Goal: Information Seeking & Learning: Learn about a topic

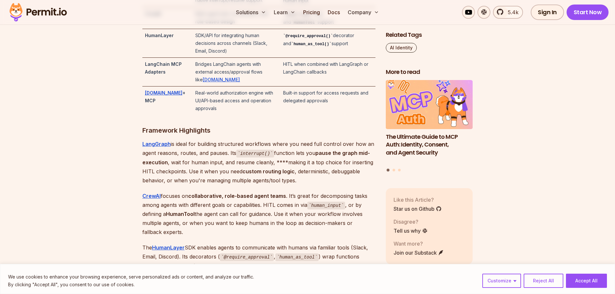
scroll to position [1323, 0]
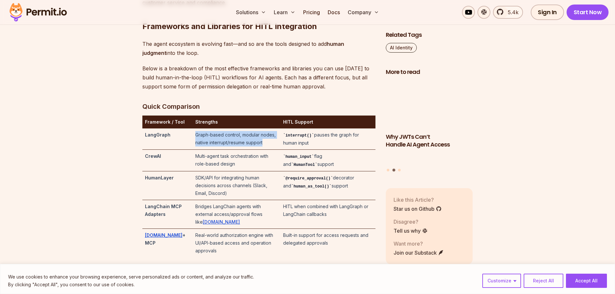
drag, startPoint x: 188, startPoint y: 151, endPoint x: 260, endPoint y: 158, distance: 72.6
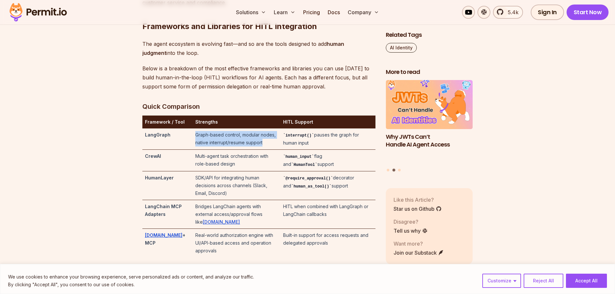
click at [260, 150] on td "Graph-based control, modular nodes, native interrupt/resume support" at bounding box center [236, 138] width 87 height 21
drag, startPoint x: 351, startPoint y: 162, endPoint x: 190, endPoint y: 148, distance: 161.2
click at [189, 149] on tr "LangGraph Graph-based control, modular nodes, native interrupt/resume support i…" at bounding box center [258, 138] width 233 height 21
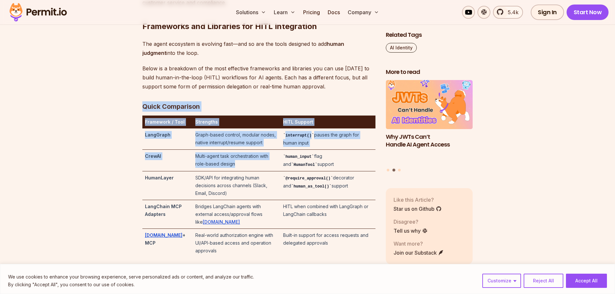
drag, startPoint x: 224, startPoint y: 181, endPoint x: 146, endPoint y: 135, distance: 90.0
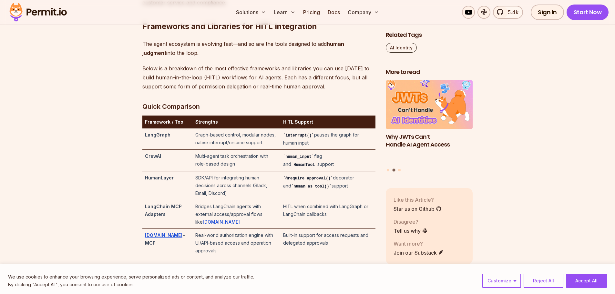
drag, startPoint x: 575, startPoint y: 157, endPoint x: 560, endPoint y: 153, distance: 15.5
drag, startPoint x: 320, startPoint y: 186, endPoint x: 185, endPoint y: 149, distance: 140.5
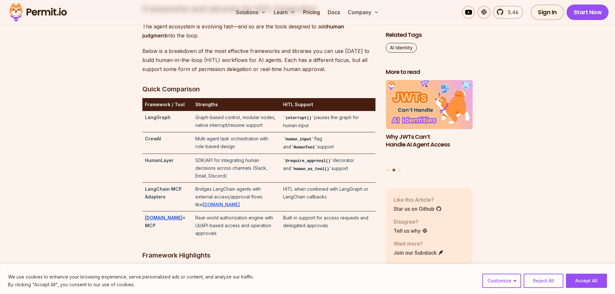
scroll to position [1355, 0]
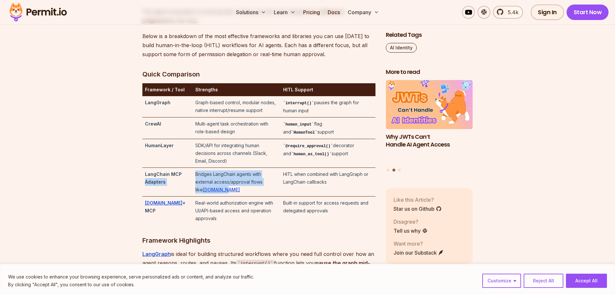
drag, startPoint x: 187, startPoint y: 185, endPoint x: 285, endPoint y: 190, distance: 97.2
click at [285, 190] on tr "LangChain MCP Adapters Bridges LangChain agents with external access/approval f…" at bounding box center [258, 182] width 233 height 29
click at [200, 183] on td "Bridges LangChain agents with external access/approval flows like Permit.io" at bounding box center [236, 182] width 87 height 29
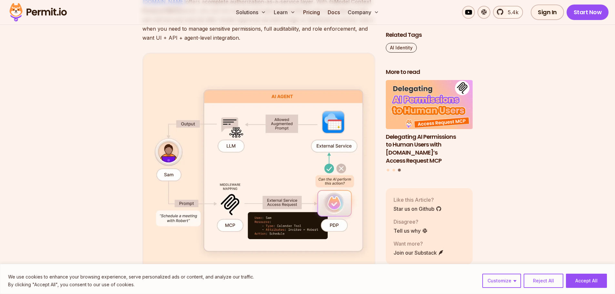
scroll to position [1839, 0]
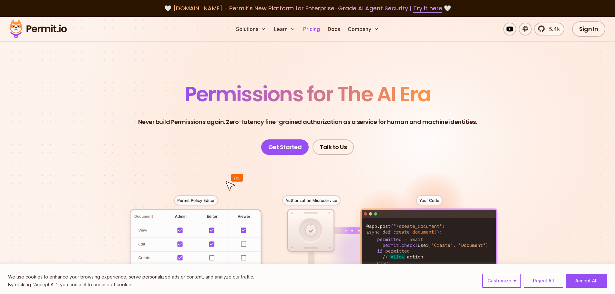
click at [312, 26] on link "Pricing" at bounding box center [311, 29] width 22 height 13
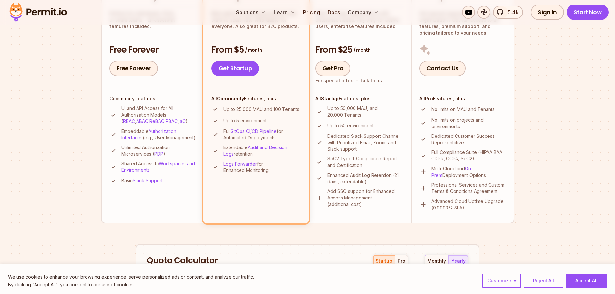
scroll to position [194, 0]
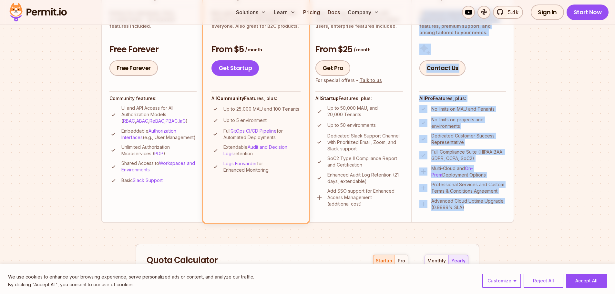
drag, startPoint x: 424, startPoint y: 45, endPoint x: 500, endPoint y: 212, distance: 183.9
click at [500, 212] on li "Enterprise Got special requirements? Large organization? Get full access to all…" at bounding box center [462, 100] width 103 height 244
click at [551, 147] on section "Permit Pricing From Free to Predictable Scaling From a startup with 100 users t…" at bounding box center [307, 172] width 615 height 698
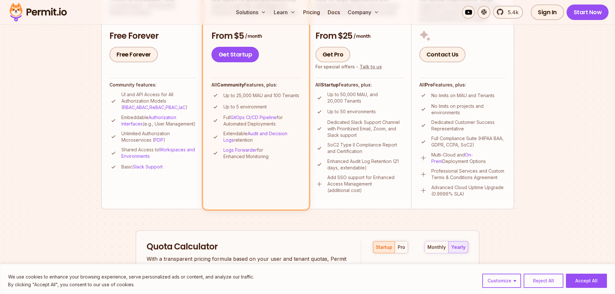
scroll to position [65, 0]
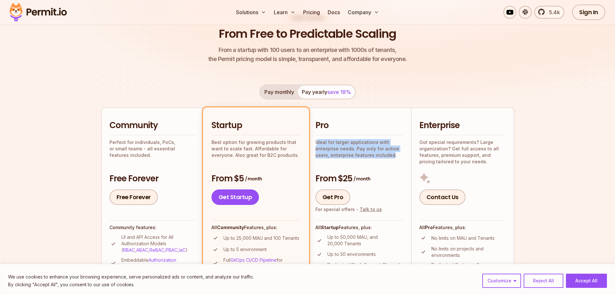
drag, startPoint x: 317, startPoint y: 142, endPoint x: 390, endPoint y: 156, distance: 73.9
click at [390, 156] on p "Ideal for larger applications with enterprise needs. Pay only for active users,…" at bounding box center [359, 148] width 88 height 19
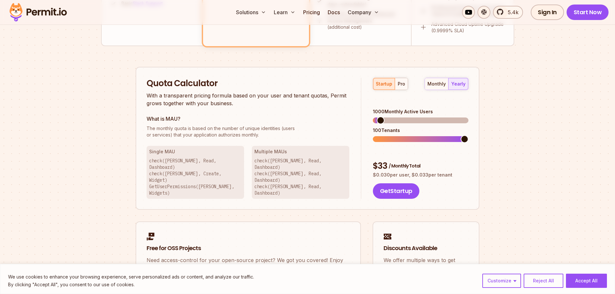
scroll to position [355, 0]
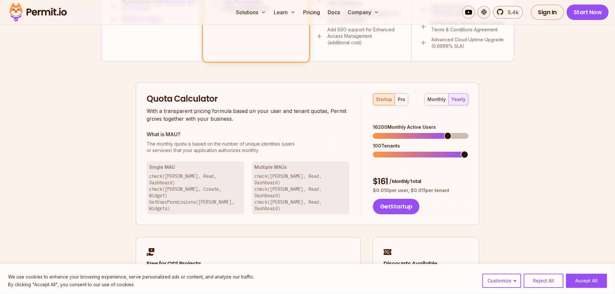
click at [444, 132] on span at bounding box center [448, 136] width 8 height 8
click at [402, 101] on div "pro" at bounding box center [400, 99] width 7 height 6
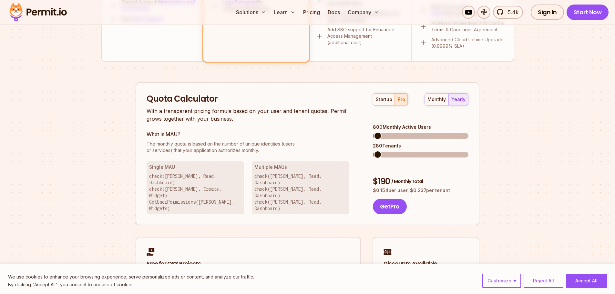
click at [374, 132] on span at bounding box center [378, 136] width 8 height 8
click at [373, 132] on span at bounding box center [377, 136] width 8 height 8
click at [257, 91] on div "Quota Calculator With a transparent pricing formula based on your user and tena…" at bounding box center [307, 153] width 344 height 143
click at [471, 98] on div "Quota Calculator With a transparent pricing formula based on your user and tena…" at bounding box center [307, 153] width 344 height 143
click at [378, 101] on div "startup" at bounding box center [384, 99] width 16 height 6
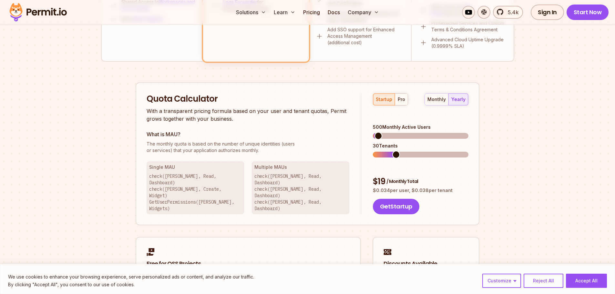
click at [392, 151] on span at bounding box center [396, 155] width 8 height 8
click at [296, 113] on p "With a transparent pricing formula based on your user and tenant quotas, Permit…" at bounding box center [247, 114] width 203 height 15
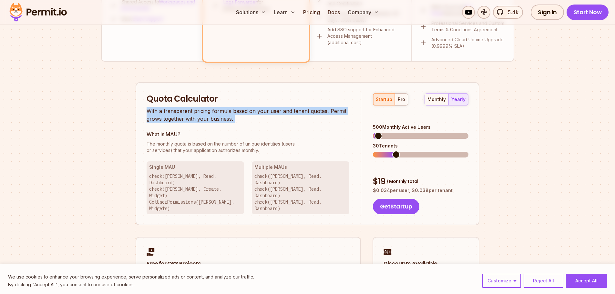
click at [296, 113] on p "With a transparent pricing formula based on your user and tenant quotas, Permit…" at bounding box center [247, 114] width 203 height 15
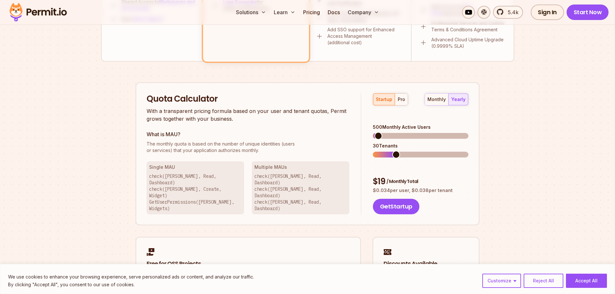
click at [468, 99] on div "Quota Calculator With a transparent pricing formula based on your user and tena…" at bounding box center [307, 153] width 344 height 143
click at [459, 99] on div "monthly yearly" at bounding box center [446, 99] width 44 height 12
drag, startPoint x: 579, startPoint y: 160, endPoint x: 555, endPoint y: 162, distance: 24.9
click at [577, 161] on section "Permit Pricing From Free to Predictable Scaling From a startup with 100 users t…" at bounding box center [307, 11] width 615 height 698
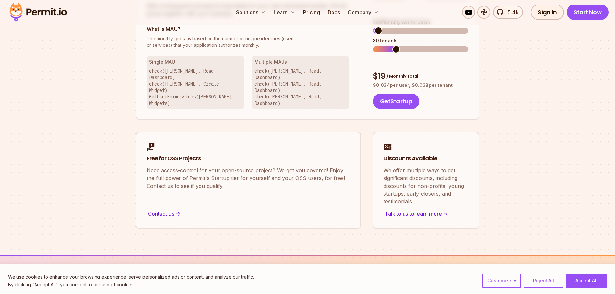
scroll to position [516, 0]
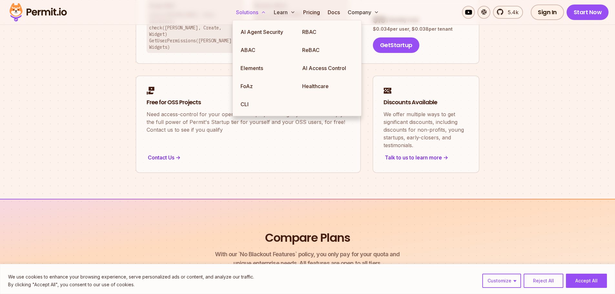
click at [249, 11] on button "Solutions" at bounding box center [250, 12] width 35 height 13
click at [248, 9] on button "Solutions" at bounding box center [250, 12] width 35 height 13
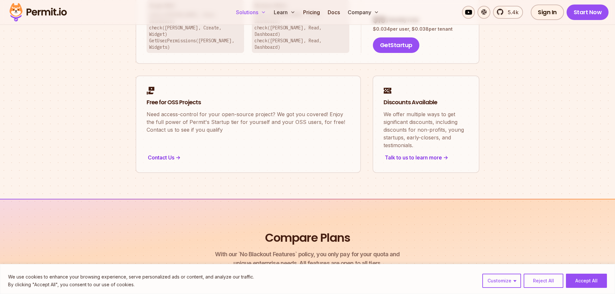
click at [248, 9] on button "Solutions" at bounding box center [250, 12] width 35 height 13
click at [248, 11] on button "Solutions" at bounding box center [250, 12] width 35 height 13
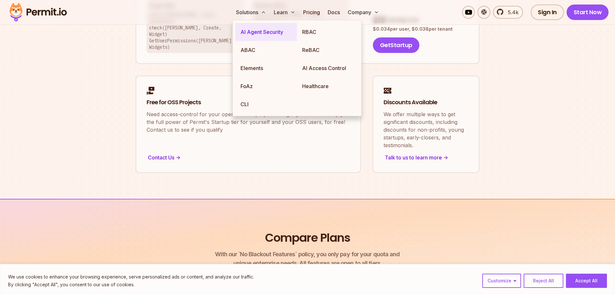
click at [261, 34] on link "AI Agent Security" at bounding box center [266, 32] width 62 height 18
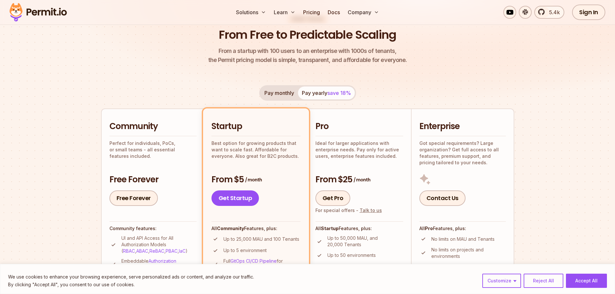
scroll to position [0, 0]
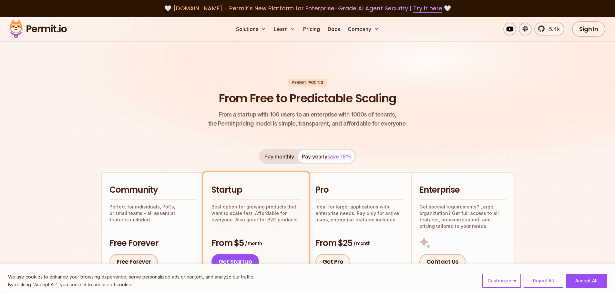
click at [590, 273] on div "We use cookies to enhance your browsing experience, serve personalized ads or c…" at bounding box center [307, 280] width 598 height 15
click at [589, 279] on button "Accept All" at bounding box center [586, 281] width 41 height 14
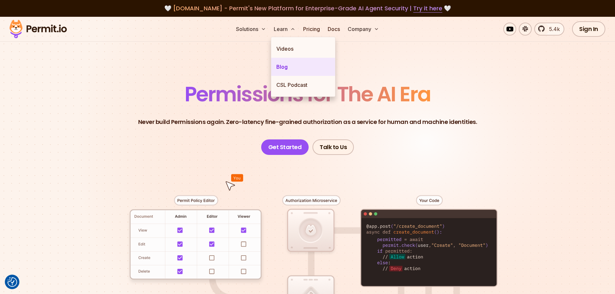
drag, startPoint x: 287, startPoint y: 47, endPoint x: 311, endPoint y: 58, distance: 26.3
click at [287, 47] on link "Videos" at bounding box center [303, 49] width 64 height 18
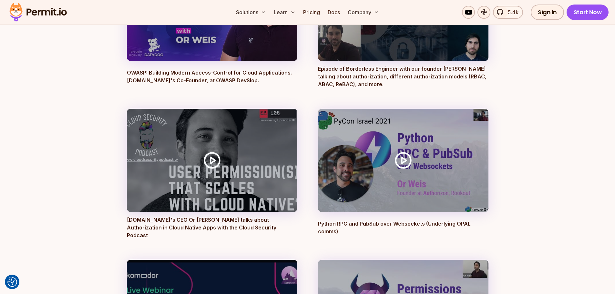
scroll to position [2097, 0]
